Goal: Use online tool/utility: Utilize a website feature to perform a specific function

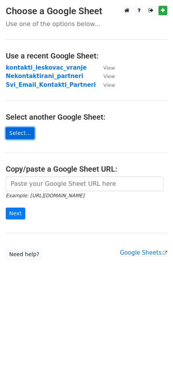
click at [20, 138] on link "Select..." at bounding box center [20, 133] width 29 height 12
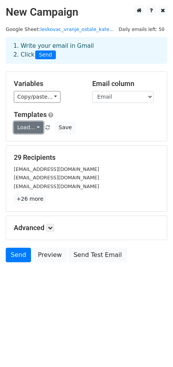
click at [38, 128] on link "Load..." at bounding box center [28, 127] width 29 height 12
click at [35, 145] on link "Poziv za saradnju" at bounding box center [49, 144] width 71 height 12
click at [49, 227] on icon at bounding box center [50, 227] width 5 height 5
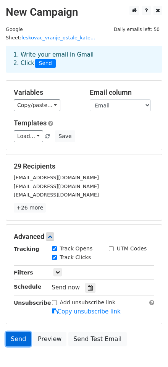
click at [16, 332] on link "Send" at bounding box center [18, 339] width 25 height 15
